Goal: Task Accomplishment & Management: Complete application form

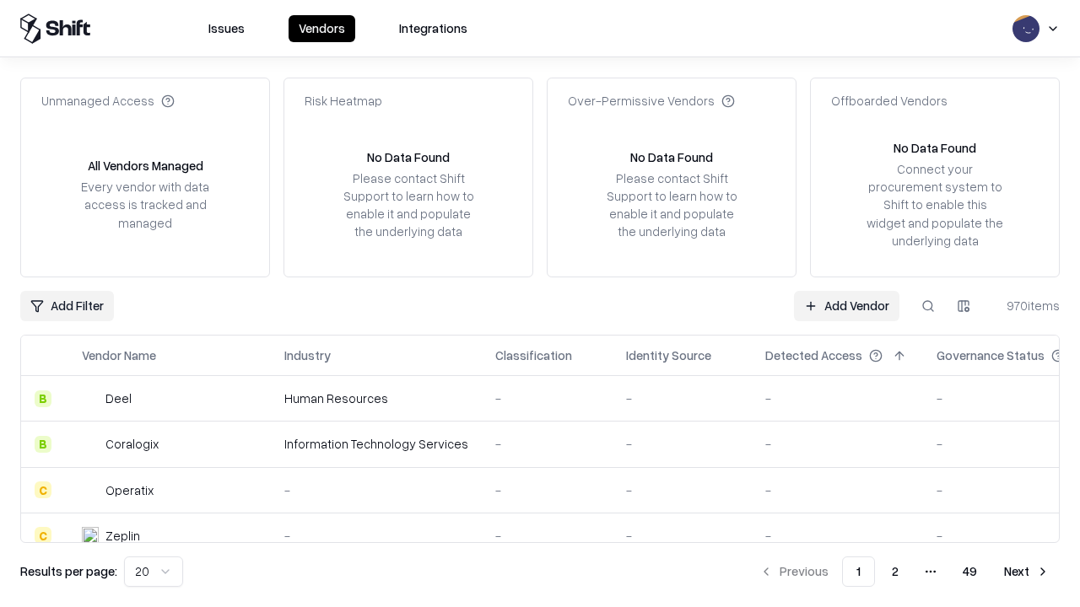
click at [846, 305] on link "Add Vendor" at bounding box center [846, 306] width 105 height 30
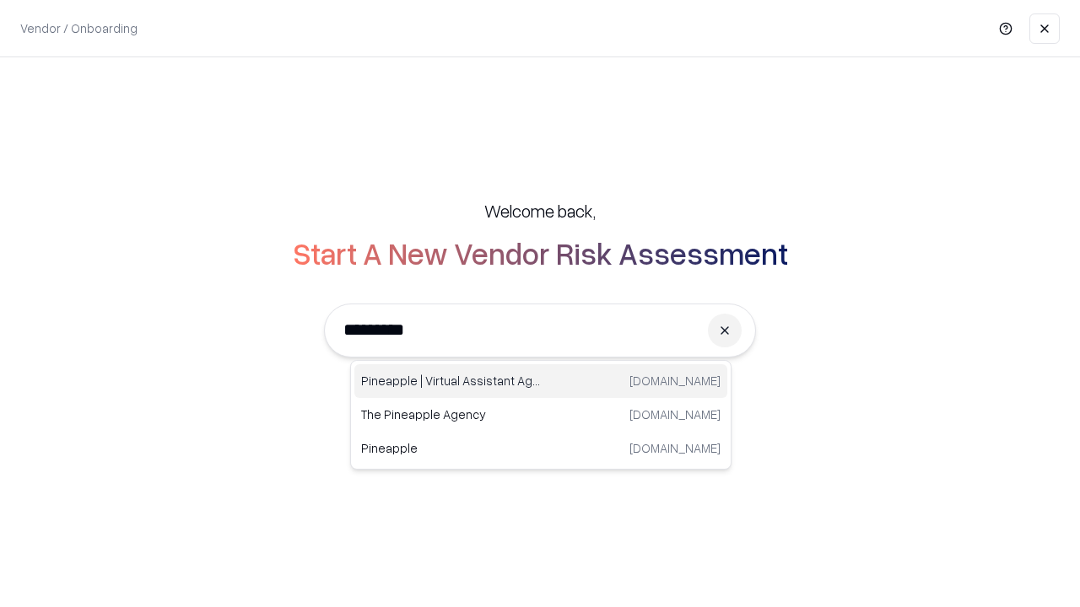
click at [541, 381] on div "Pineapple | Virtual Assistant Agency [DOMAIN_NAME]" at bounding box center [540, 381] width 373 height 34
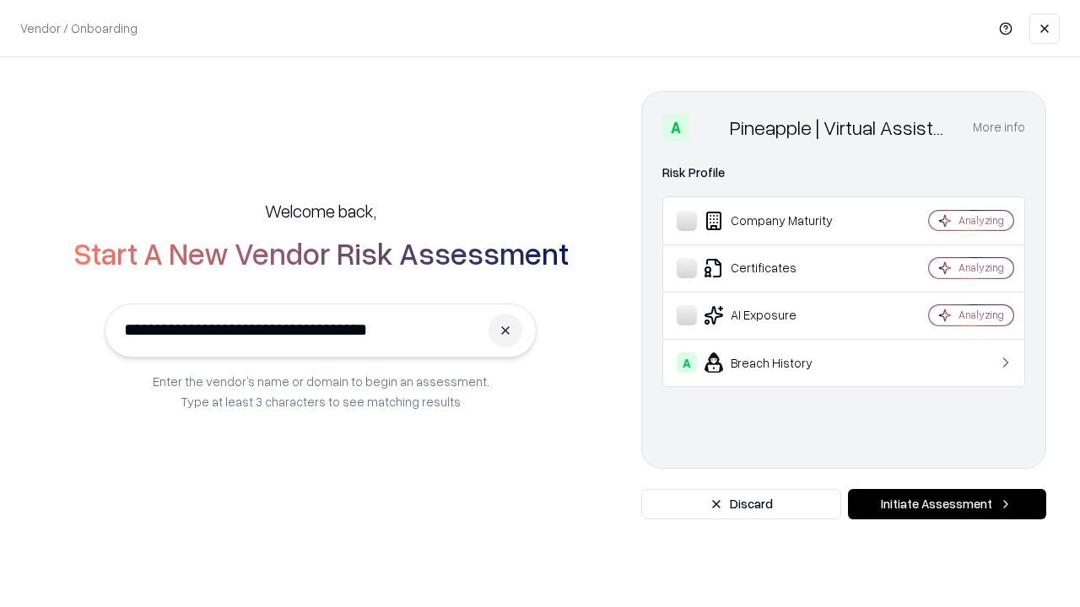
type input "**********"
click at [947, 504] on button "Initiate Assessment" at bounding box center [947, 504] width 198 height 30
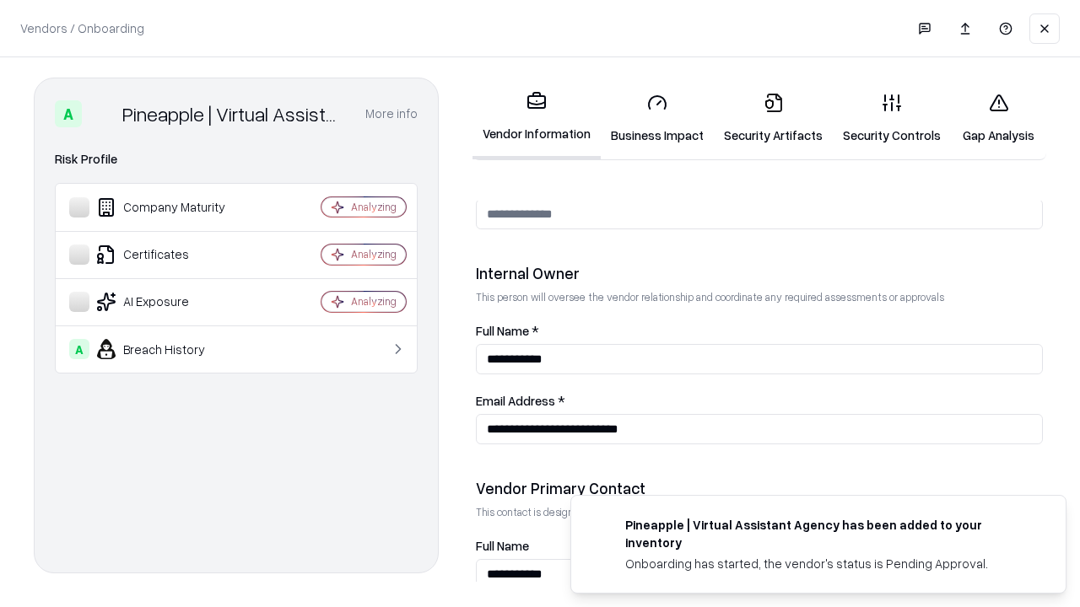
scroll to position [874, 0]
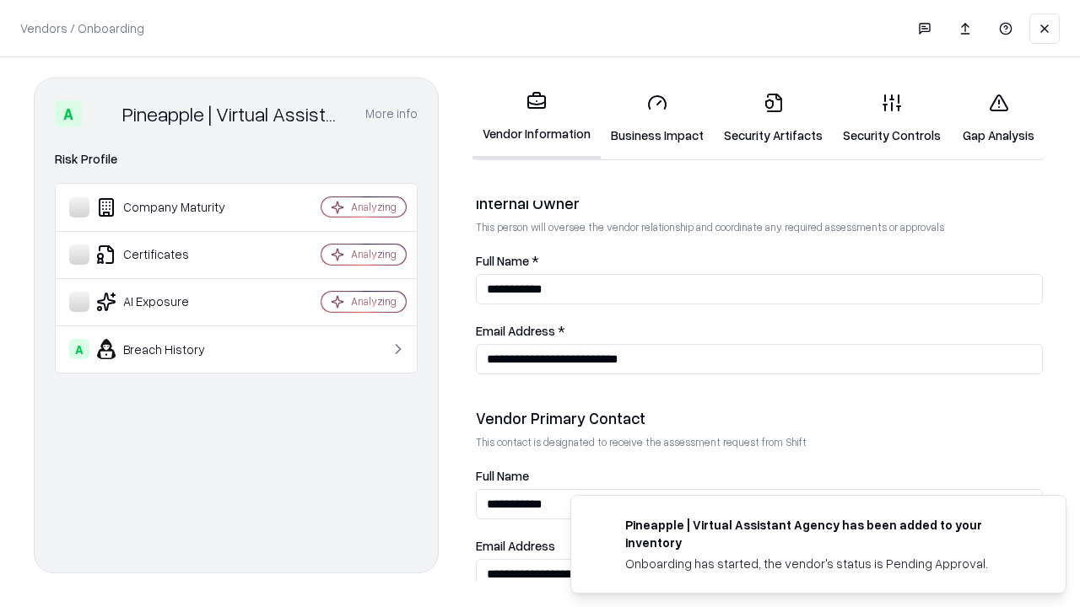
click at [657, 118] on link "Business Impact" at bounding box center [657, 118] width 113 height 78
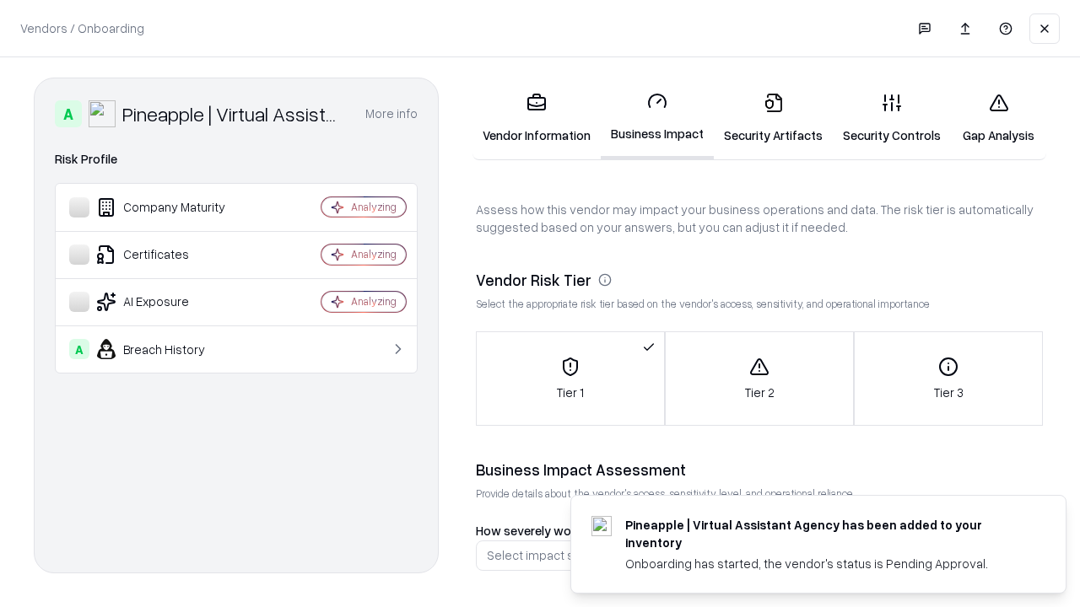
click at [773, 118] on link "Security Artifacts" at bounding box center [773, 118] width 119 height 78
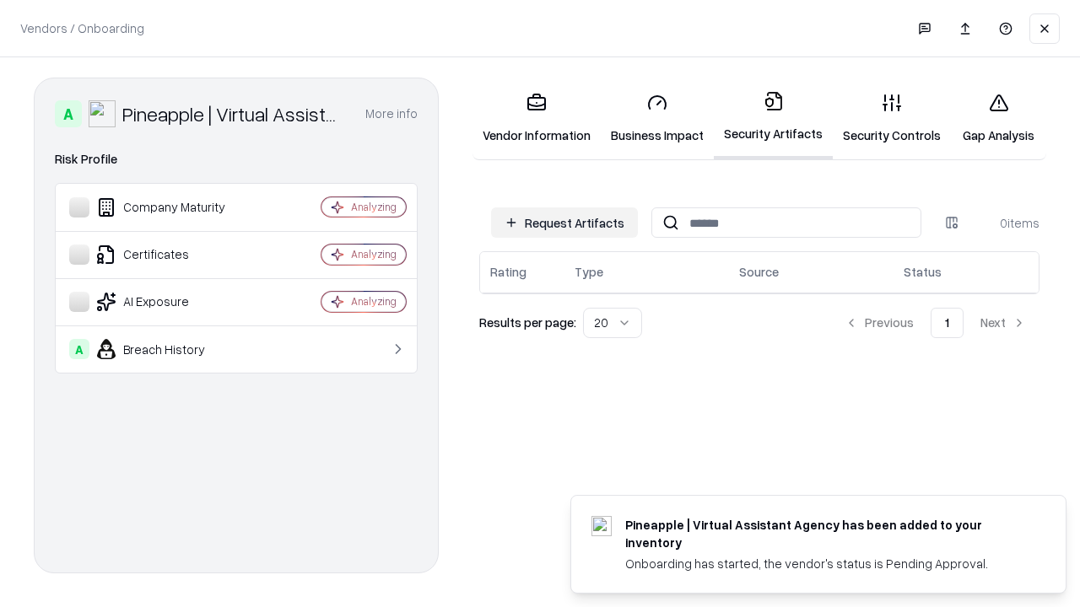
click at [564, 223] on button "Request Artifacts" at bounding box center [564, 223] width 147 height 30
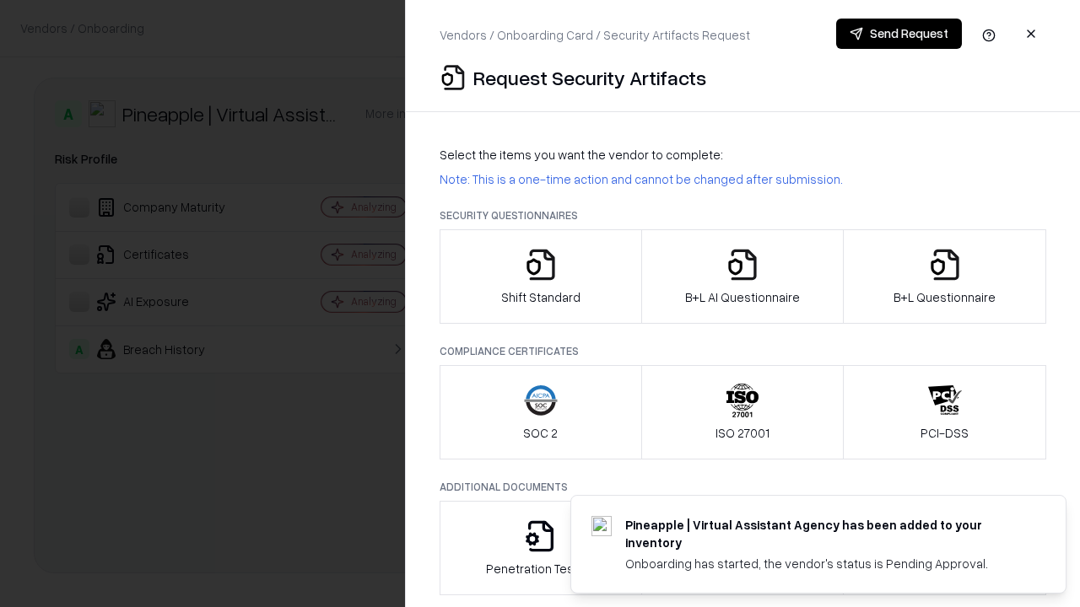
click at [540, 277] on icon "button" at bounding box center [541, 265] width 34 height 34
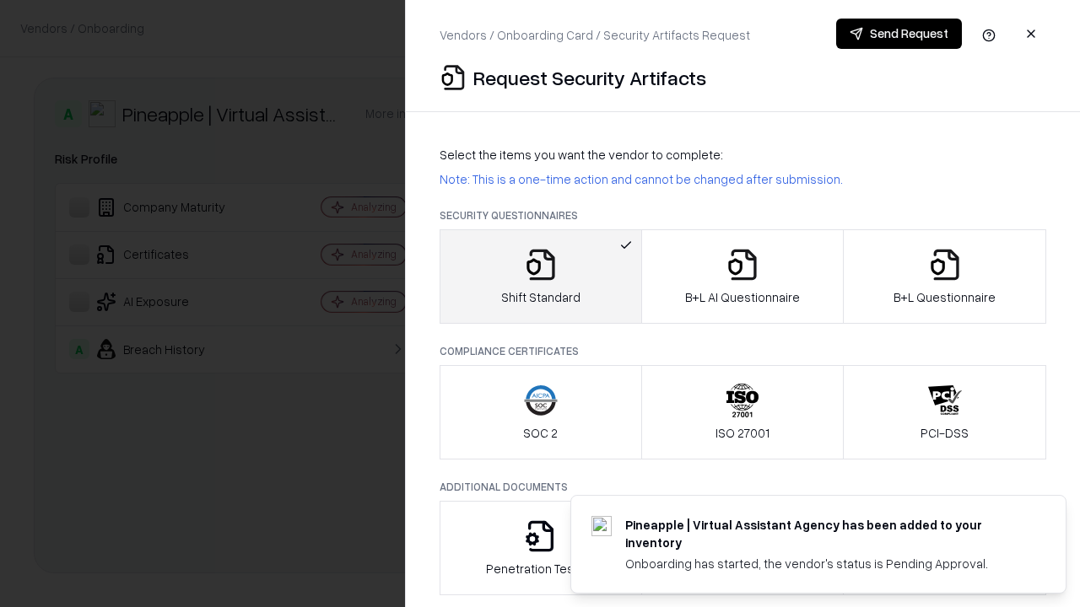
click at [898, 34] on button "Send Request" at bounding box center [899, 34] width 126 height 30
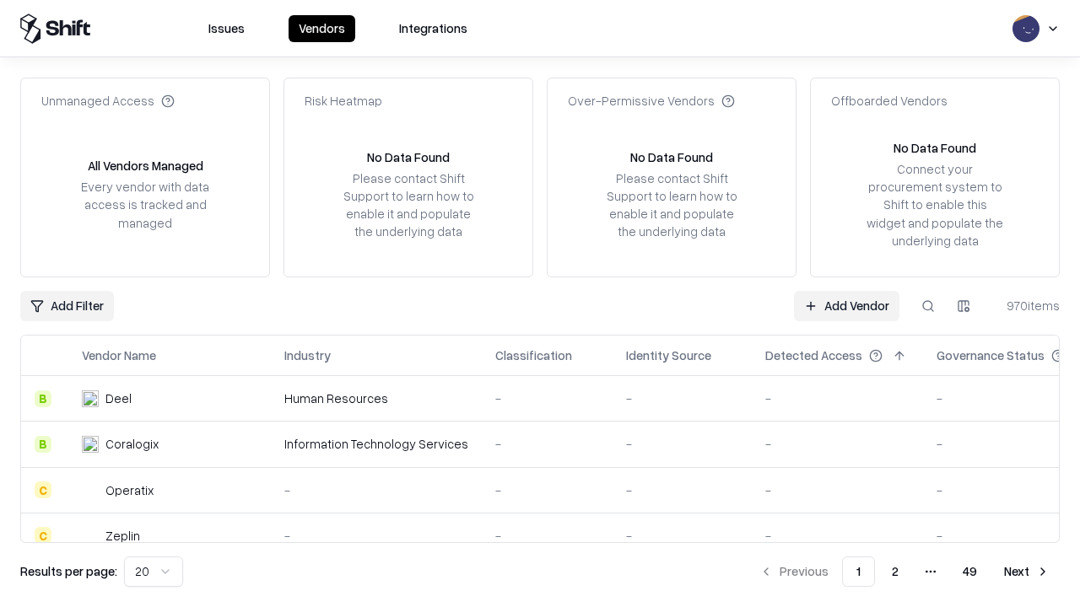
click at [928, 305] on button at bounding box center [928, 306] width 30 height 30
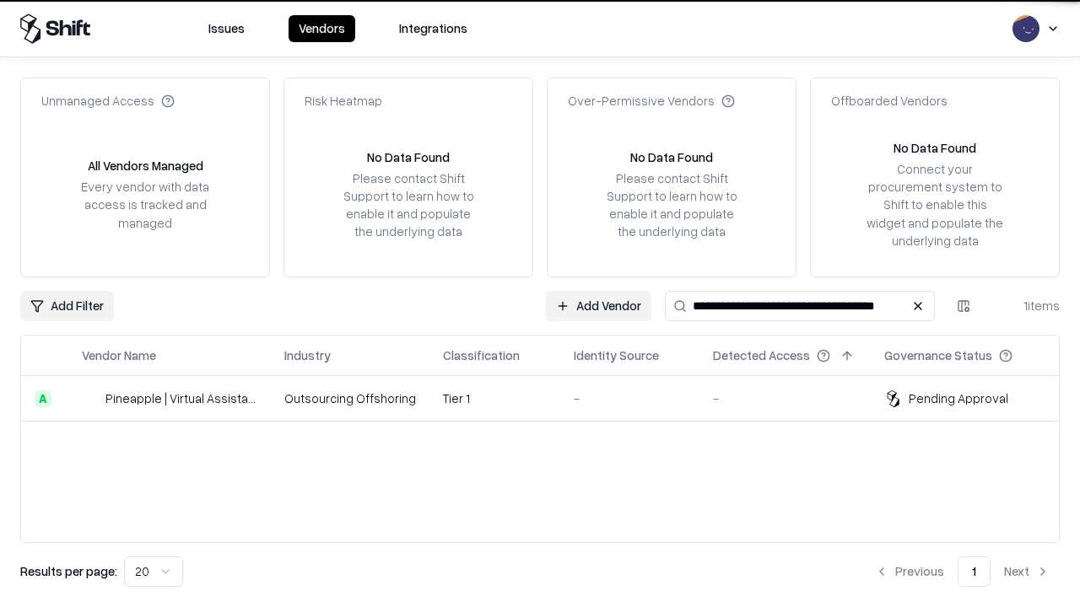
type input "**********"
click at [550, 398] on td "Tier 1" at bounding box center [494, 399] width 131 height 46
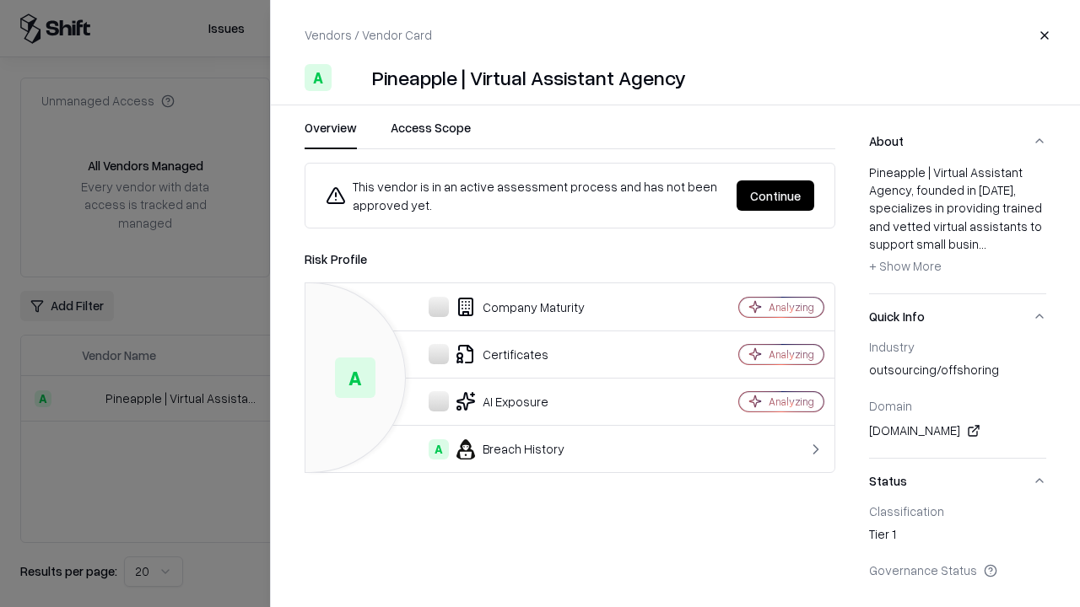
click at [775, 196] on button "Continue" at bounding box center [775, 196] width 78 height 30
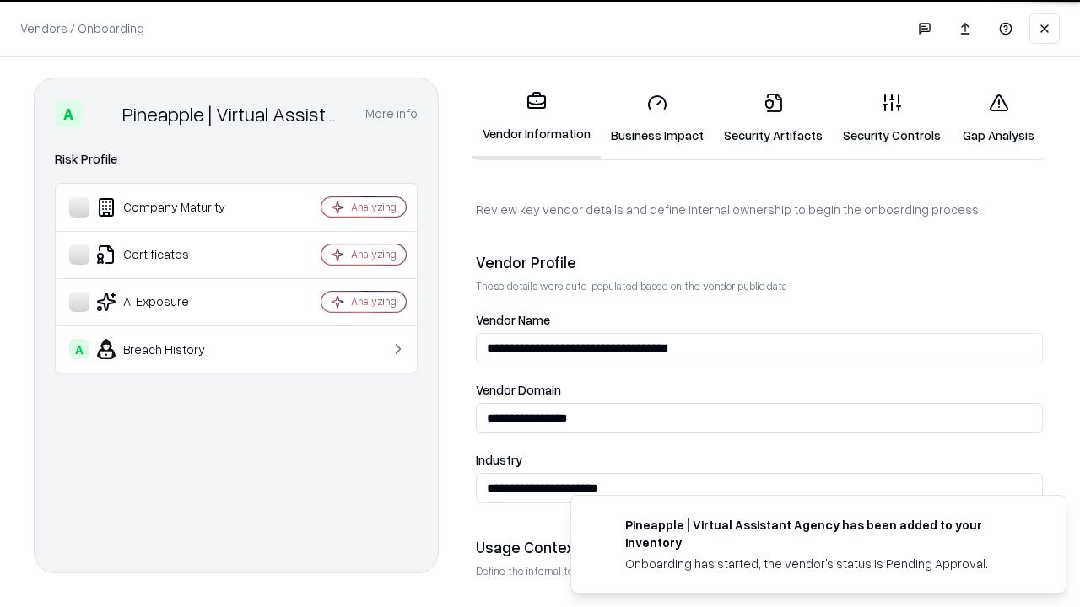
click at [773, 118] on link "Security Artifacts" at bounding box center [773, 118] width 119 height 78
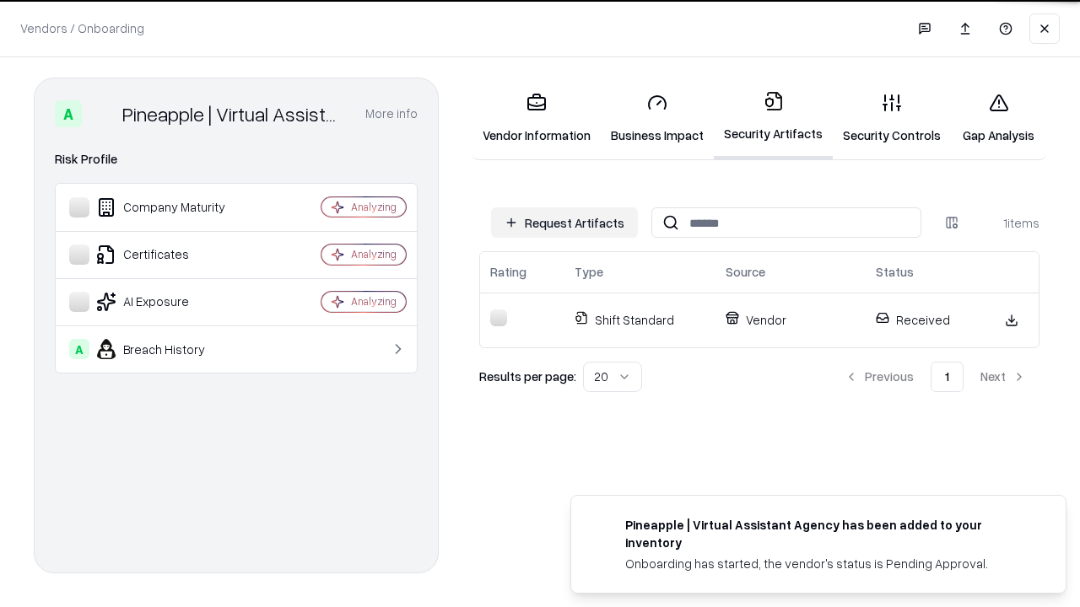
click at [892, 118] on link "Security Controls" at bounding box center [892, 118] width 118 height 78
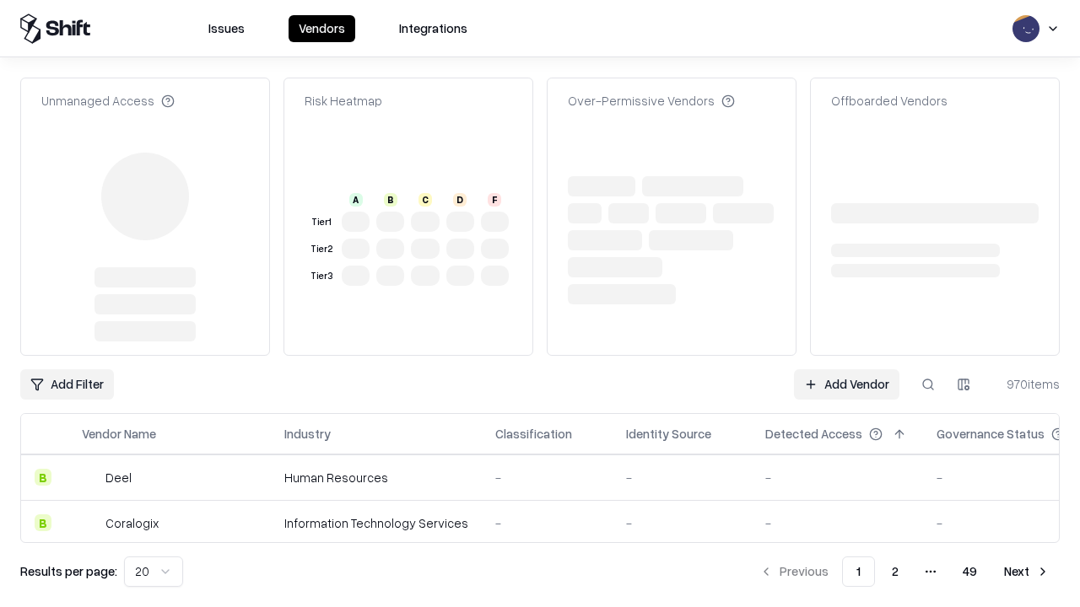
click at [846, 369] on link "Add Vendor" at bounding box center [846, 384] width 105 height 30
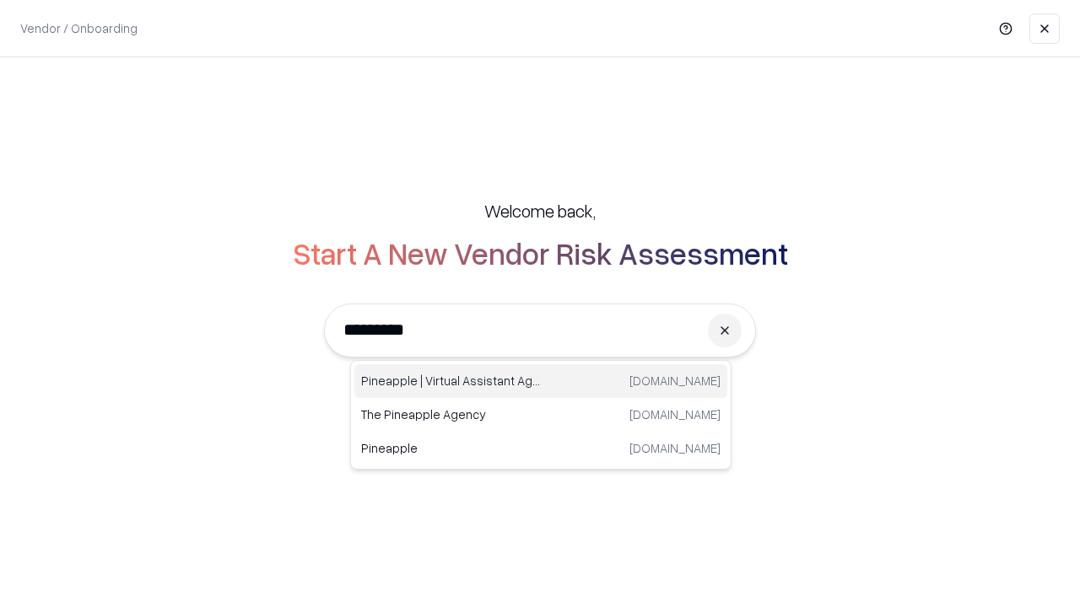
click at [541, 381] on div "Pineapple | Virtual Assistant Agency [DOMAIN_NAME]" at bounding box center [540, 381] width 373 height 34
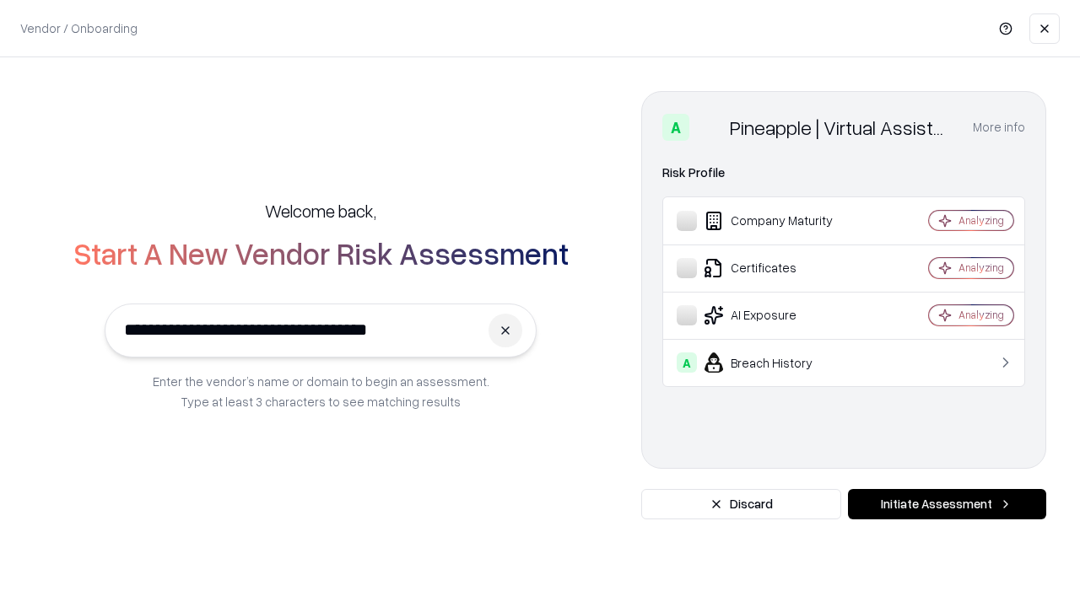
type input "**********"
click at [947, 504] on button "Initiate Assessment" at bounding box center [947, 504] width 198 height 30
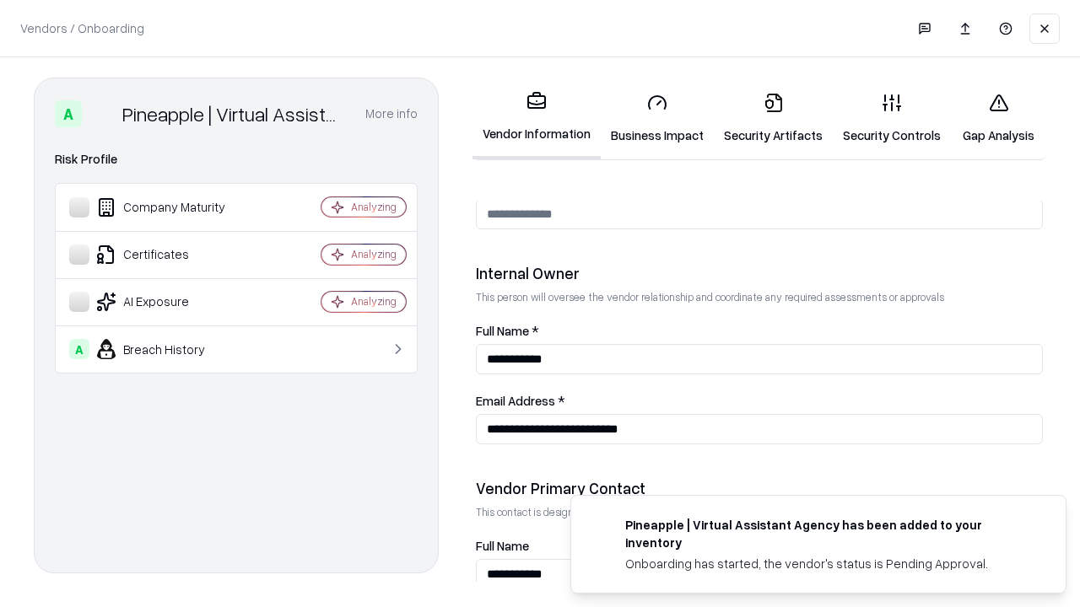
scroll to position [874, 0]
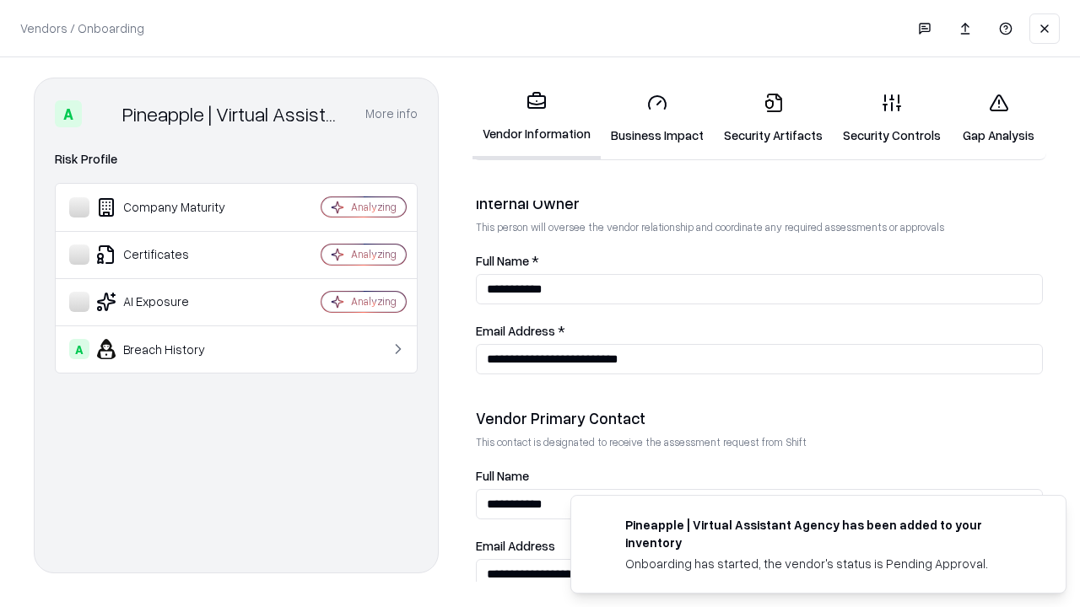
click at [998, 118] on link "Gap Analysis" at bounding box center [998, 118] width 95 height 78
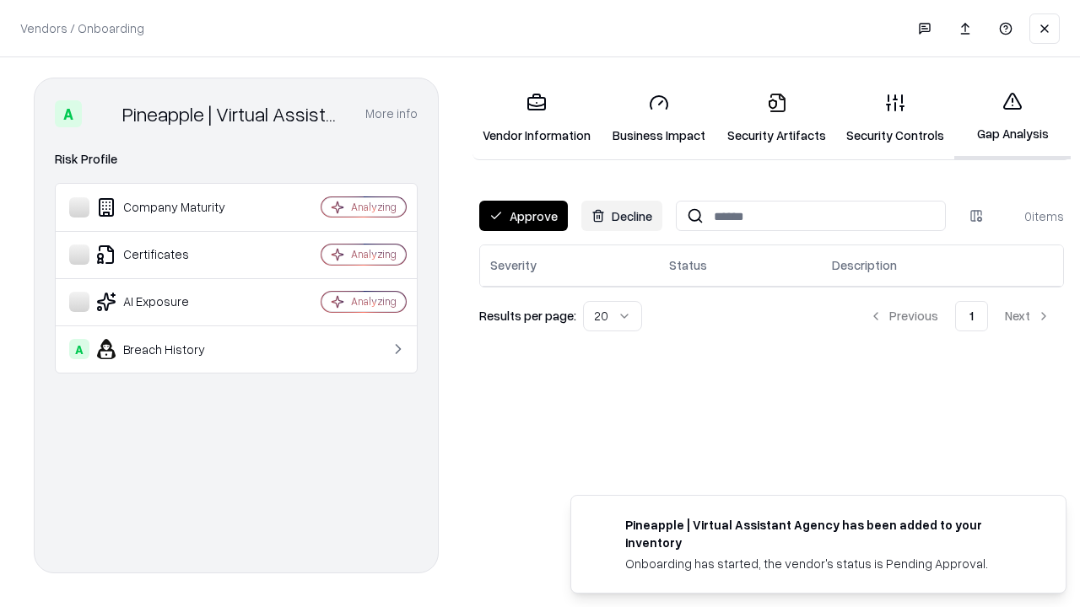
click at [523, 216] on button "Approve" at bounding box center [523, 216] width 89 height 30
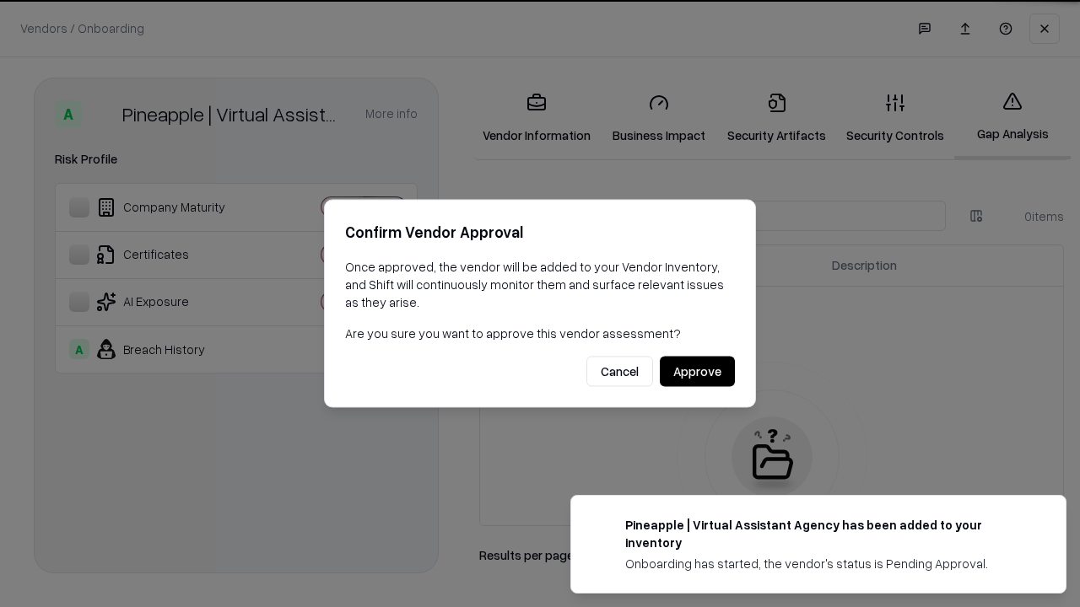
click at [697, 371] on button "Approve" at bounding box center [697, 372] width 75 height 30
